Goal: Task Accomplishment & Management: Manage account settings

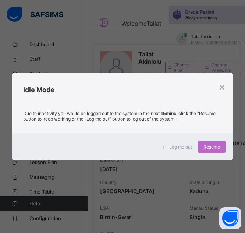
click at [207, 146] on span "Resume" at bounding box center [212, 147] width 17 height 6
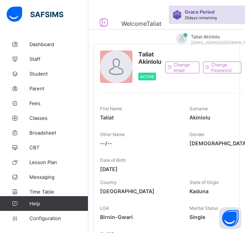
click at [35, 74] on span "Student" at bounding box center [58, 74] width 59 height 6
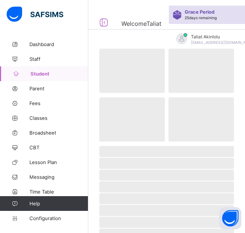
click at [34, 103] on span "Fees" at bounding box center [58, 103] width 59 height 6
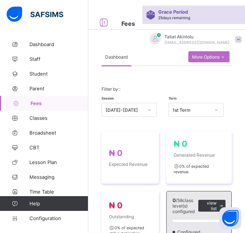
click at [157, 83] on div "Filter by : Session 2025-2026 Term 1st Term" at bounding box center [167, 101] width 130 height 45
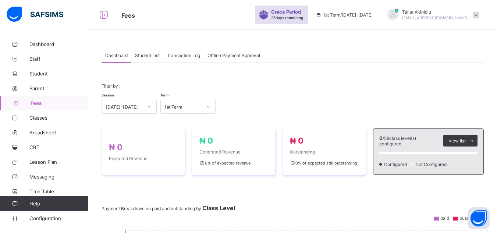
click at [245, 90] on span at bounding box center [293, 91] width 382 height 4
click at [245, 92] on span at bounding box center [293, 91] width 382 height 4
click at [145, 56] on span "Student List" at bounding box center [147, 56] width 25 height 6
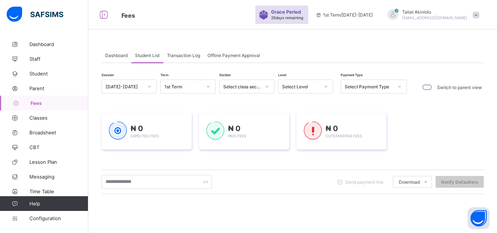
click at [115, 56] on span "Dashboard" at bounding box center [116, 56] width 22 height 6
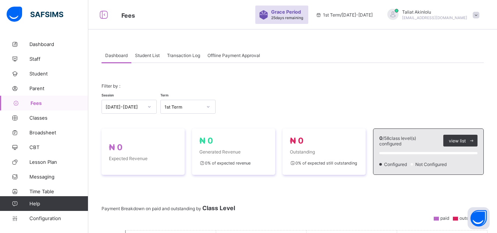
click at [245, 86] on div "Filter by : Session 2025-2026 Term 1st Term" at bounding box center [293, 98] width 382 height 45
click at [213, 77] on div "Filter by : Session 2025-2026 Term 1st Term" at bounding box center [293, 98] width 382 height 45
click at [49, 218] on span "Configuration" at bounding box center [58, 218] width 59 height 6
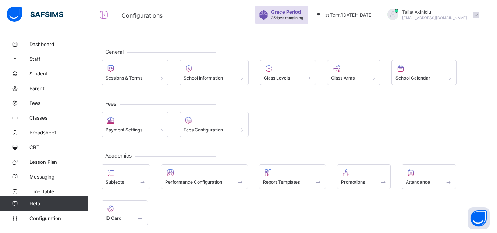
click at [206, 125] on span at bounding box center [214, 126] width 61 height 2
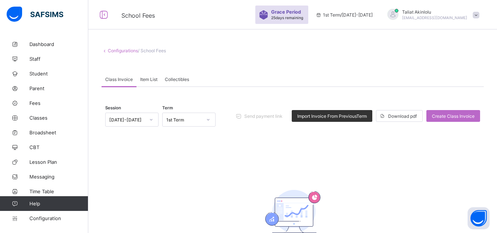
click at [245, 116] on span "Import Invoice From Previous Term" at bounding box center [332, 116] width 70 height 6
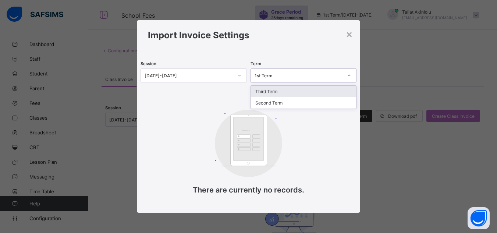
click at [245, 76] on icon at bounding box center [349, 75] width 4 height 7
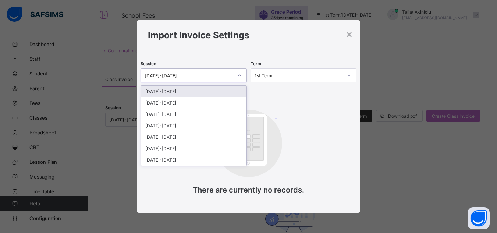
click at [240, 74] on icon at bounding box center [239, 75] width 4 height 7
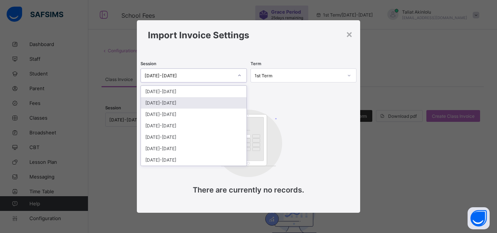
click at [218, 101] on div "2024-2025" at bounding box center [194, 102] width 106 height 11
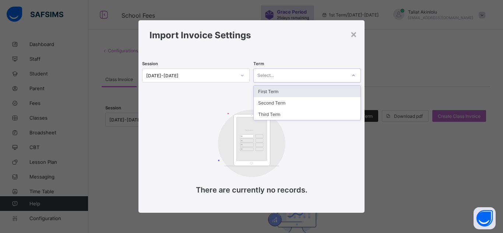
click at [245, 75] on div at bounding box center [353, 76] width 13 height 12
click at [245, 92] on div "First Term" at bounding box center [307, 91] width 107 height 11
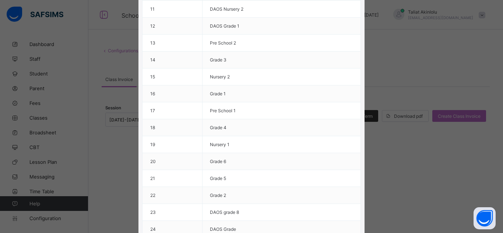
scroll to position [282, 0]
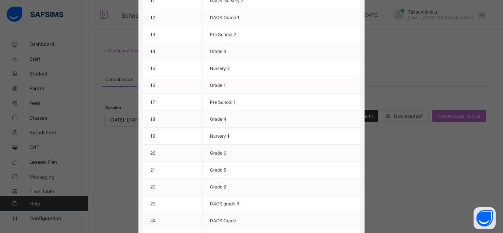
click at [245, 157] on td "Grade 6" at bounding box center [281, 153] width 158 height 17
click at [152, 155] on td "20" at bounding box center [172, 153] width 60 height 17
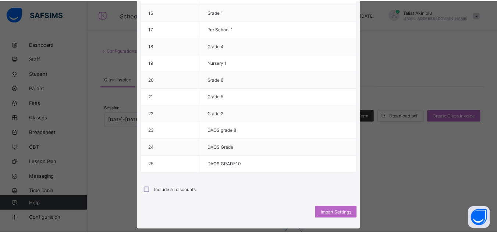
scroll to position [371, 0]
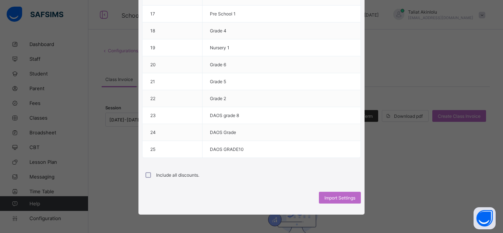
click at [245, 199] on span "Import Settings" at bounding box center [339, 198] width 31 height 6
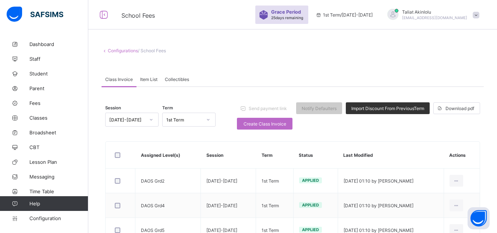
click at [245, 132] on div "Session 2025-2026 Term 1st Term Send payment link Notify Defaulters Import Disc…" at bounding box center [292, 116] width 375 height 36
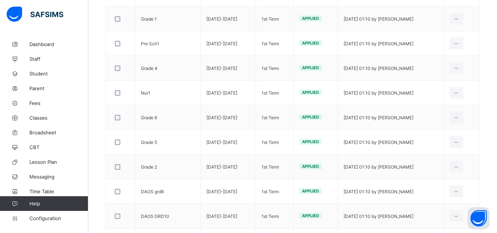
scroll to position [531, 0]
click at [0, 0] on div "Edit Invoice" at bounding box center [0, 0] width 0 height 0
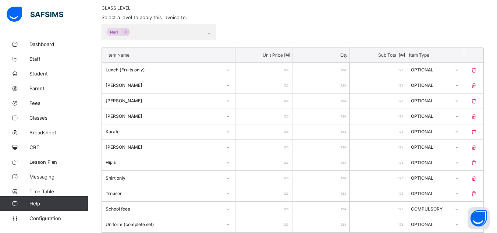
scroll to position [531, 0]
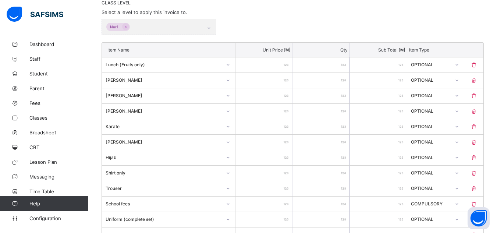
scroll to position [162, 0]
click at [245, 69] on input "*****" at bounding box center [264, 65] width 57 height 15
type input "****"
type input "*****"
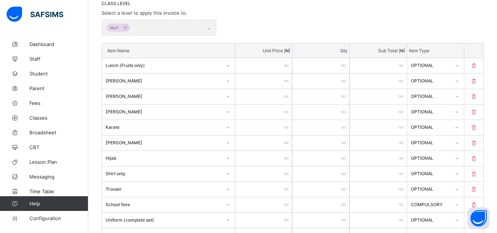
type input "*****"
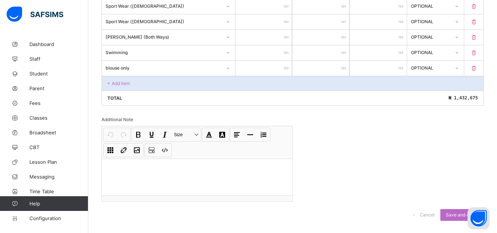
scroll to position [636, 0]
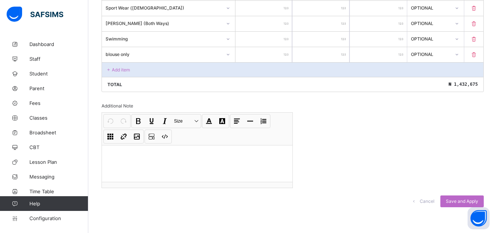
type input "*****"
click at [245, 199] on span "Save and Apply" at bounding box center [462, 201] width 32 height 6
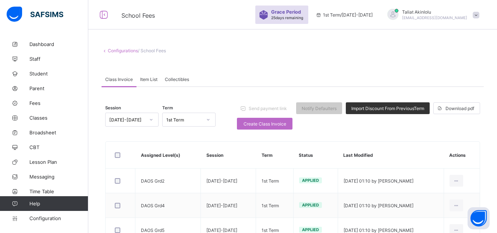
click at [31, 103] on span "Fees" at bounding box center [58, 103] width 59 height 6
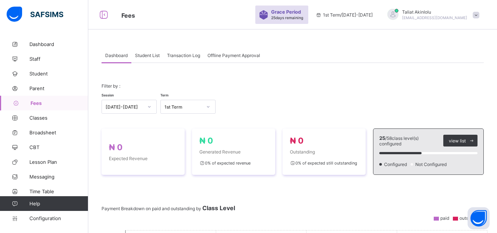
click at [245, 96] on div "Session 2025-2026 Term 1st Term" at bounding box center [293, 102] width 382 height 21
click at [151, 54] on span "Student List" at bounding box center [147, 56] width 25 height 6
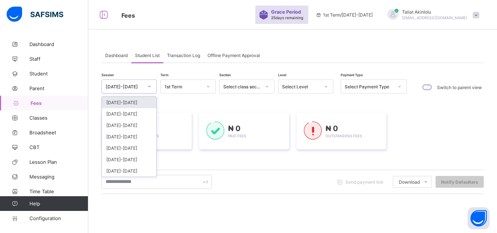
click at [149, 86] on icon at bounding box center [149, 86] width 3 height 1
click at [137, 103] on div "2025-2026" at bounding box center [129, 102] width 54 height 11
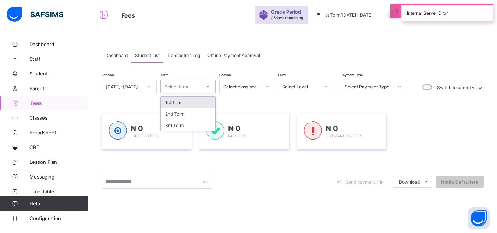
click at [211, 87] on div at bounding box center [208, 87] width 13 height 12
click at [199, 106] on div "1st Term" at bounding box center [188, 102] width 54 height 11
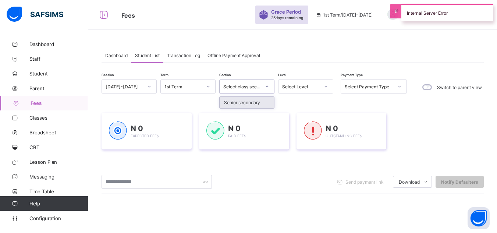
click at [245, 87] on div at bounding box center [267, 87] width 13 height 12
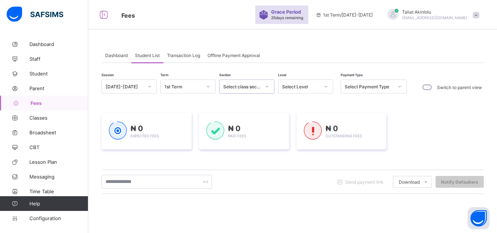
click at [245, 86] on icon at bounding box center [267, 86] width 4 height 7
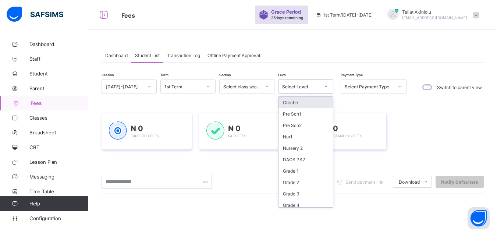
click at [245, 86] on icon at bounding box center [326, 86] width 4 height 7
click at [245, 137] on div "Nur1" at bounding box center [306, 136] width 54 height 11
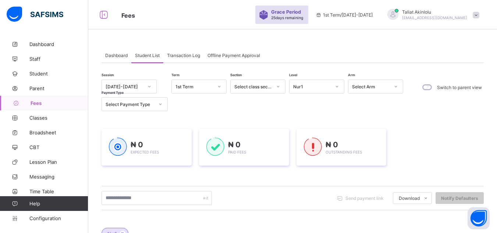
click at [41, 100] on span "Fees" at bounding box center [60, 103] width 58 height 6
click at [49, 45] on span "Dashboard" at bounding box center [58, 44] width 59 height 6
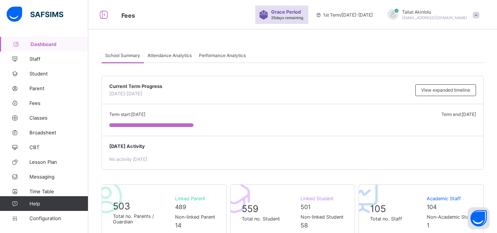
click at [245, 148] on span "Today's Activity" at bounding box center [292, 147] width 367 height 6
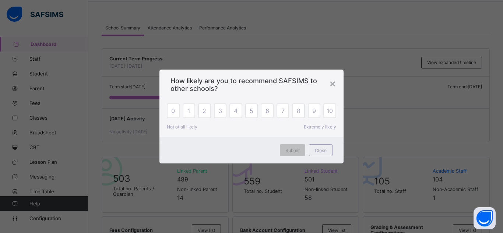
click at [245, 81] on div "×" at bounding box center [332, 83] width 7 height 13
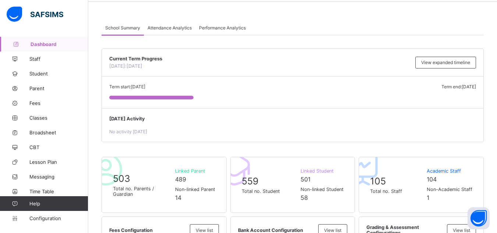
scroll to position [0, 0]
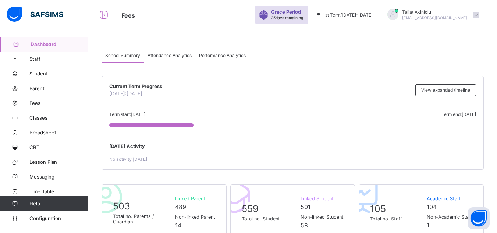
click at [43, 219] on span "Configuration" at bounding box center [58, 218] width 59 height 6
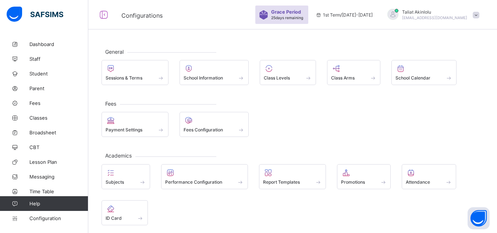
click at [204, 129] on span "Fees Configuration" at bounding box center [203, 130] width 39 height 6
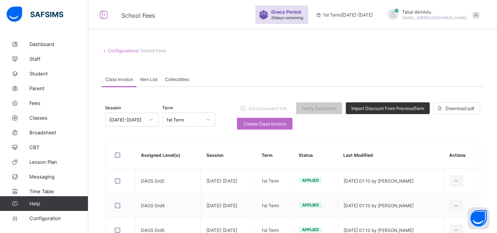
click at [0, 0] on div "Edit Invoice" at bounding box center [0, 0] width 0 height 0
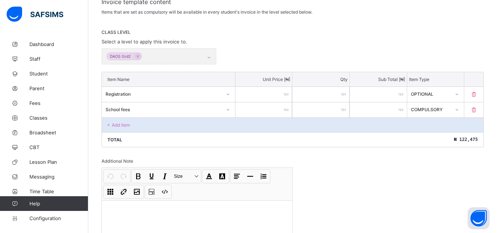
scroll to position [128, 0]
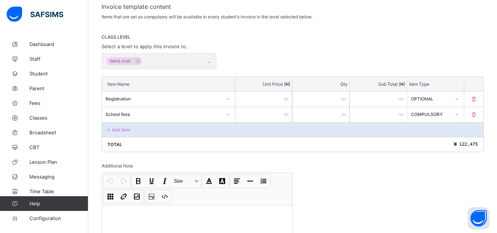
click at [38, 45] on span "Dashboard" at bounding box center [58, 44] width 59 height 6
